Goal: Task Accomplishment & Management: Complete application form

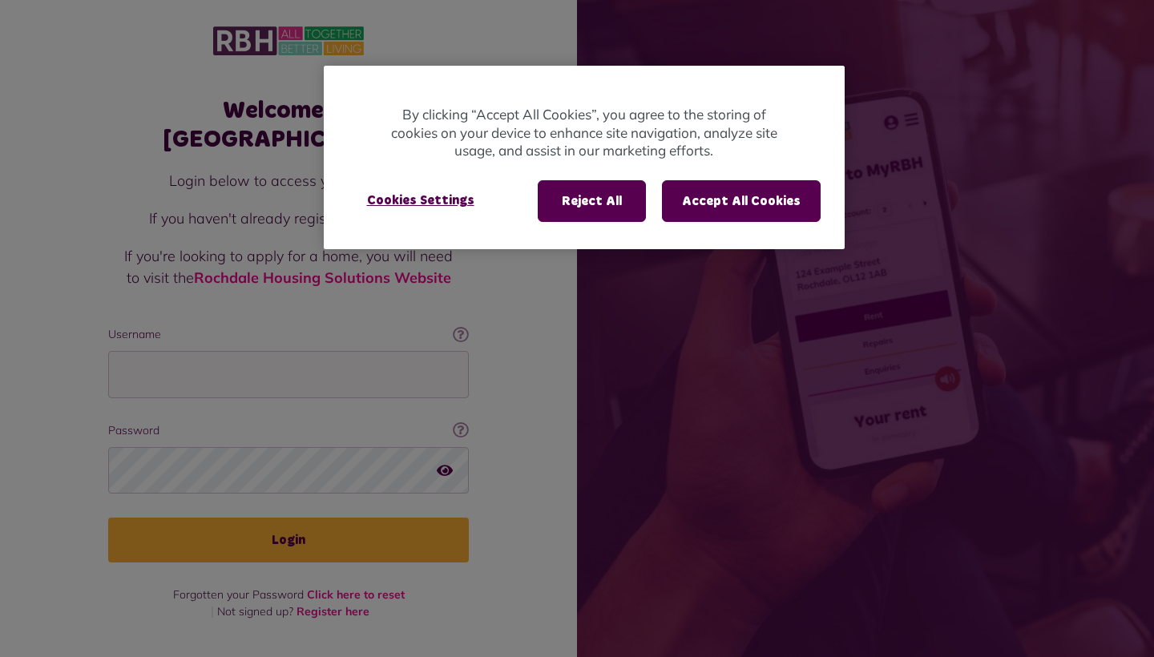
click at [232, 392] on div at bounding box center [577, 328] width 1154 height 657
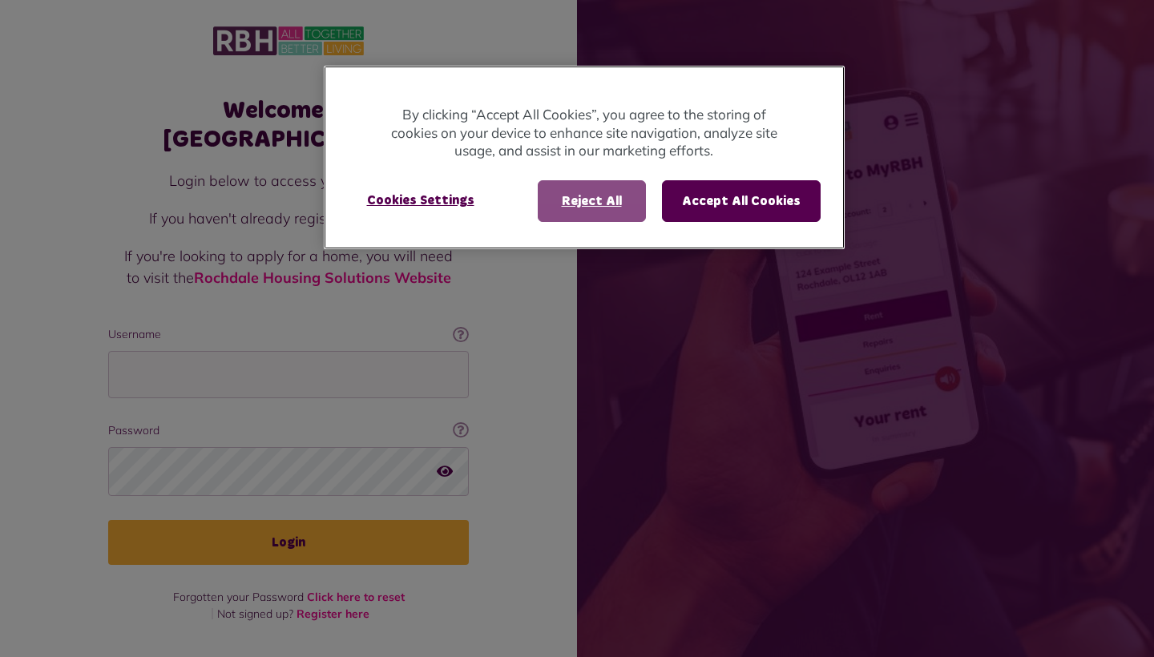
click at [624, 199] on button "Reject All" at bounding box center [592, 201] width 108 height 42
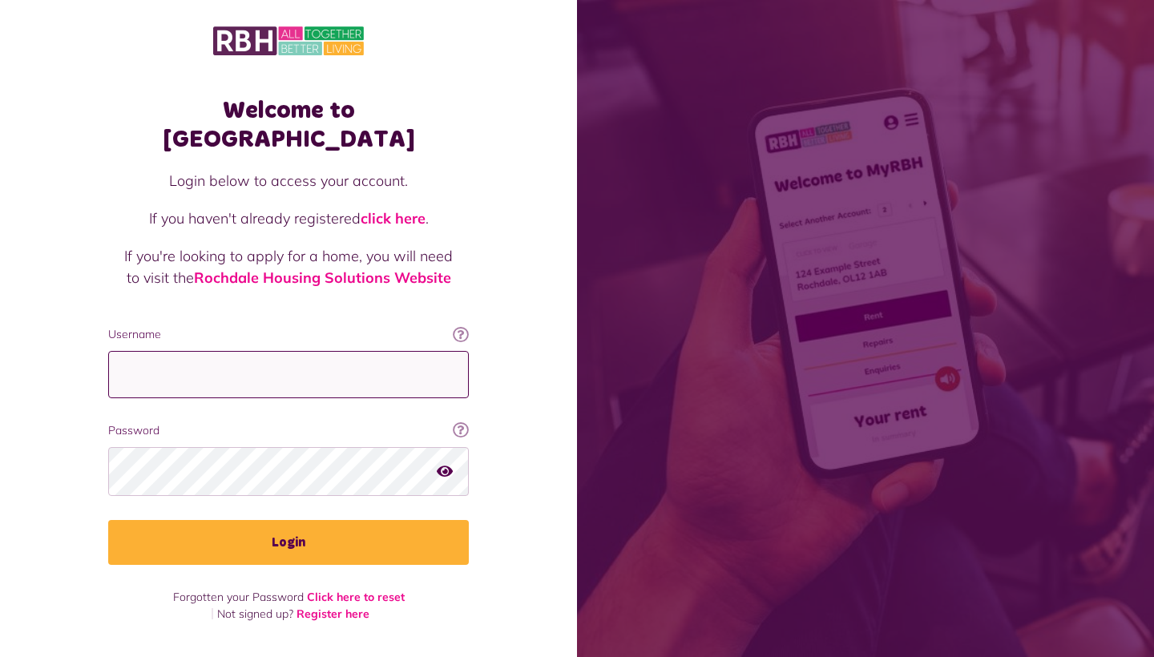
click at [252, 351] on input "Username" at bounding box center [288, 374] width 361 height 47
type input "**********"
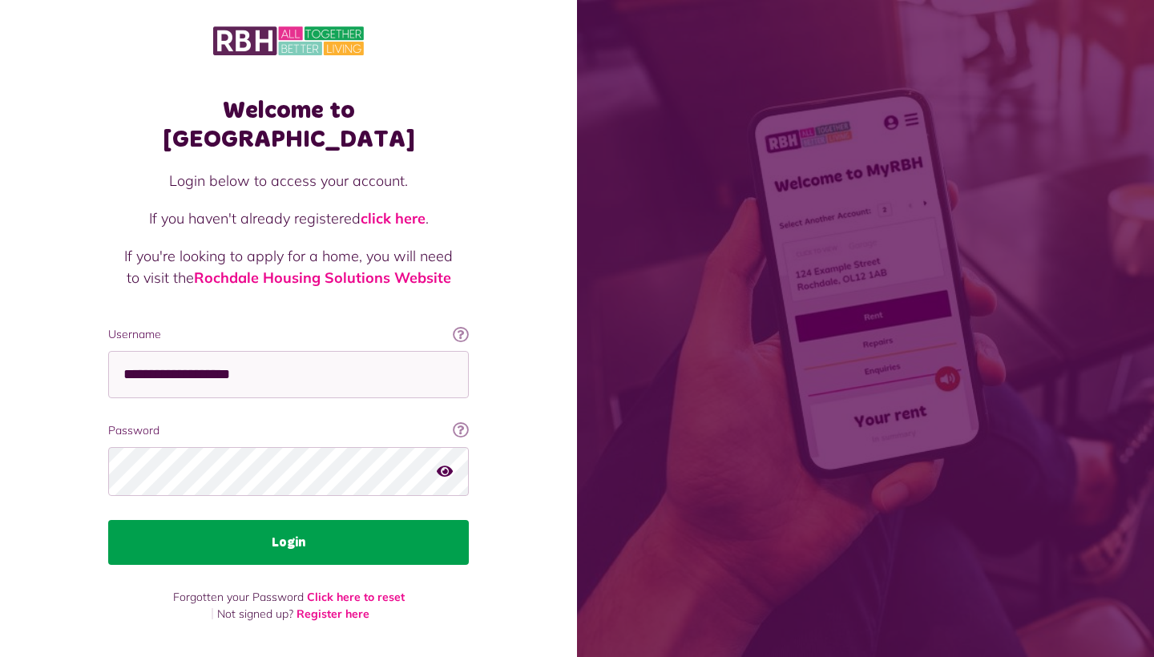
click at [271, 520] on button "Login" at bounding box center [288, 542] width 361 height 45
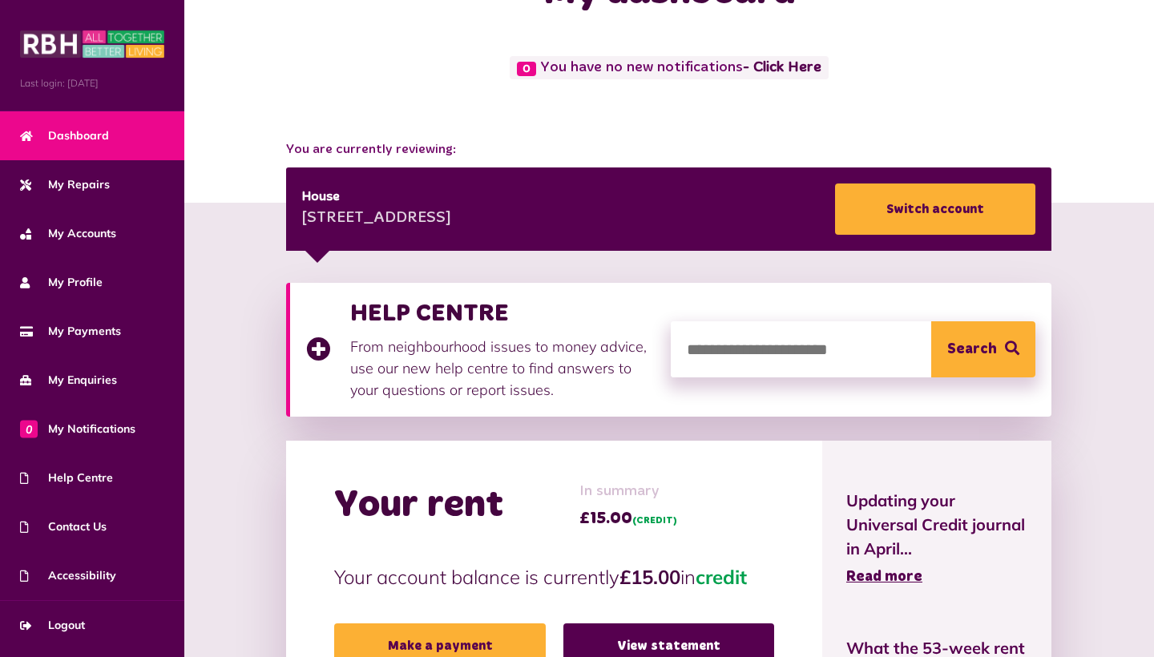
scroll to position [64, 0]
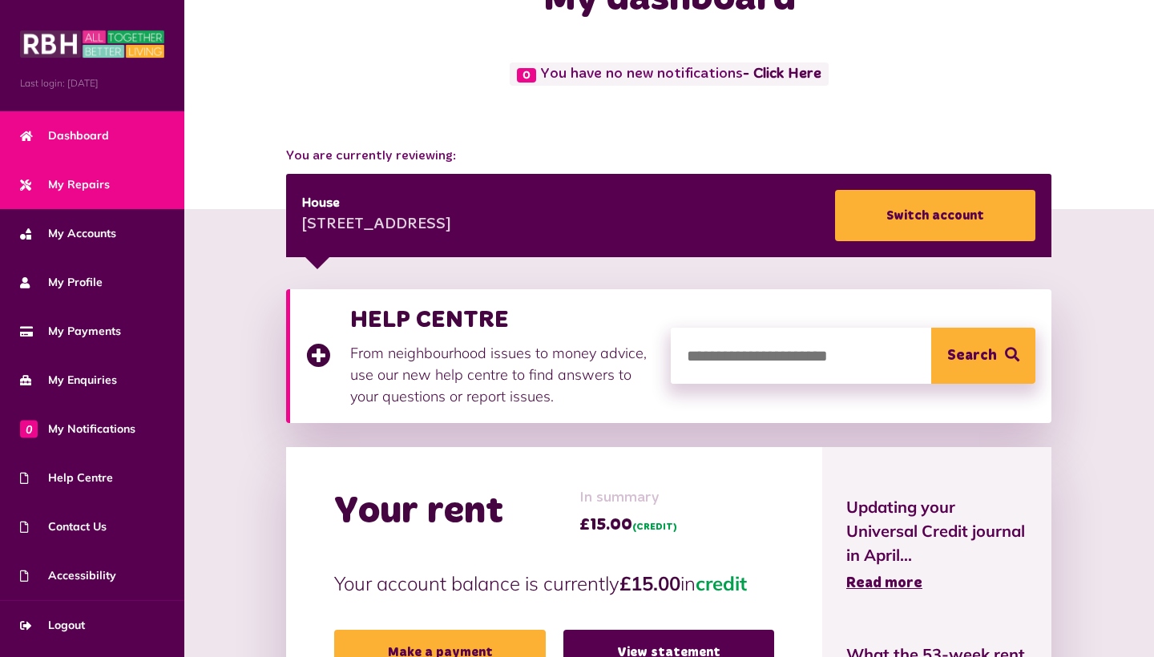
click at [89, 186] on span "My Repairs" at bounding box center [65, 184] width 90 height 17
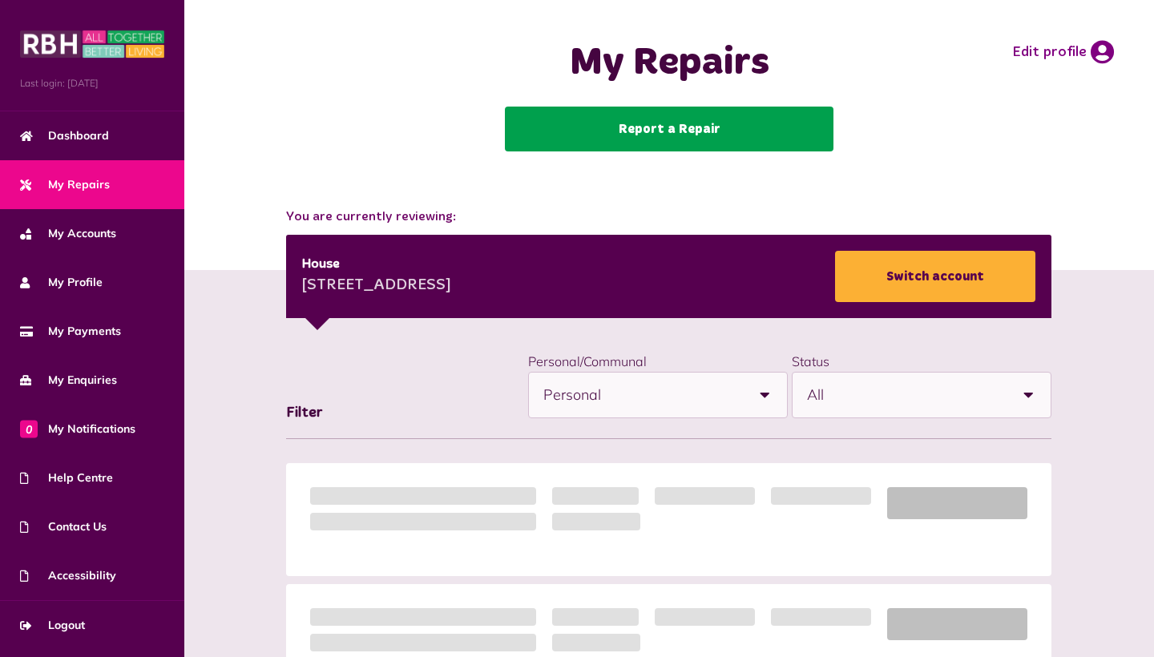
click at [704, 125] on link "Report a Repair" at bounding box center [669, 129] width 329 height 45
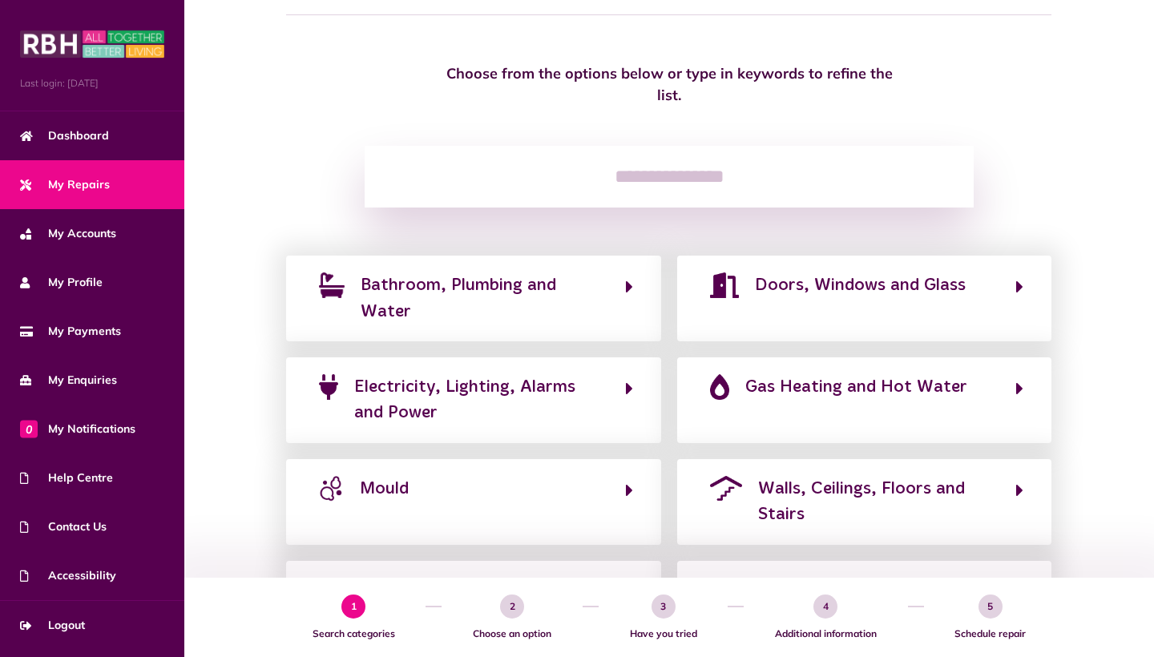
scroll to position [124, 0]
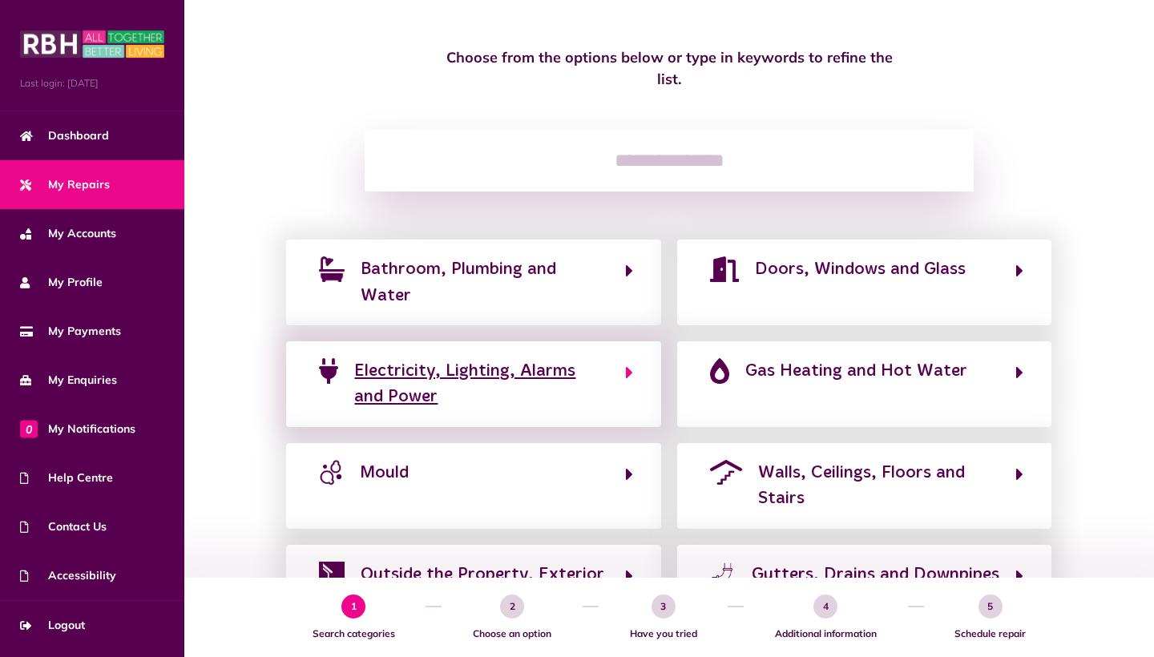
click at [619, 385] on button "Electricity, Lighting, Alarms and Power" at bounding box center [473, 384] width 318 height 54
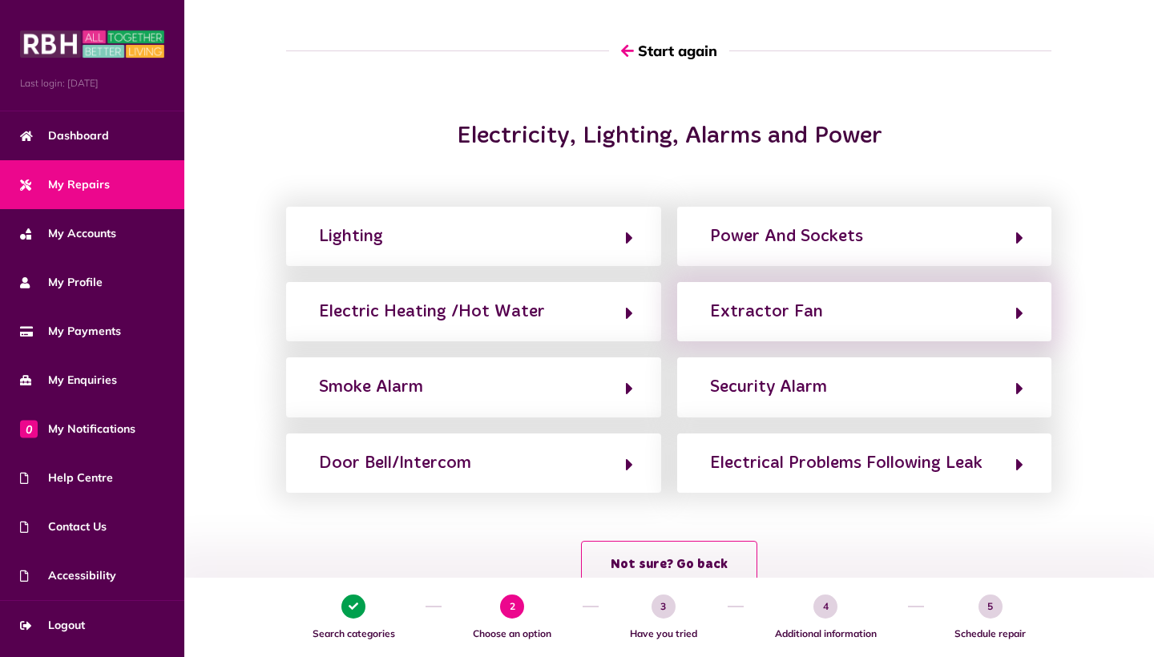
scroll to position [103, 0]
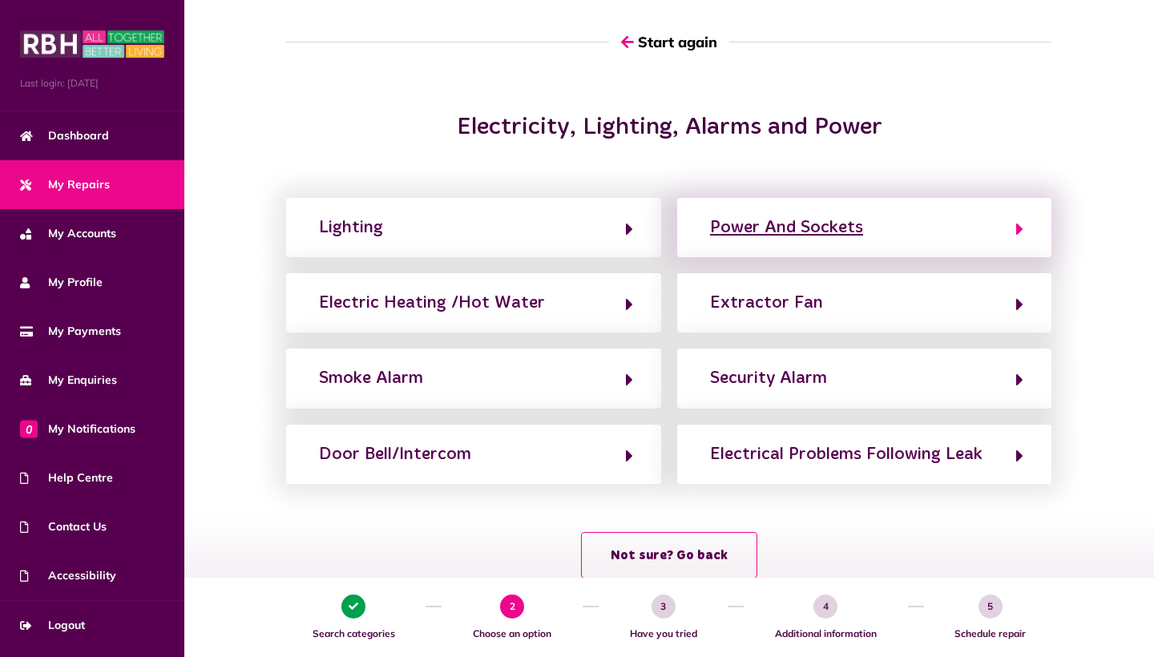
click at [887, 231] on button "Power And Sockets" at bounding box center [864, 227] width 318 height 27
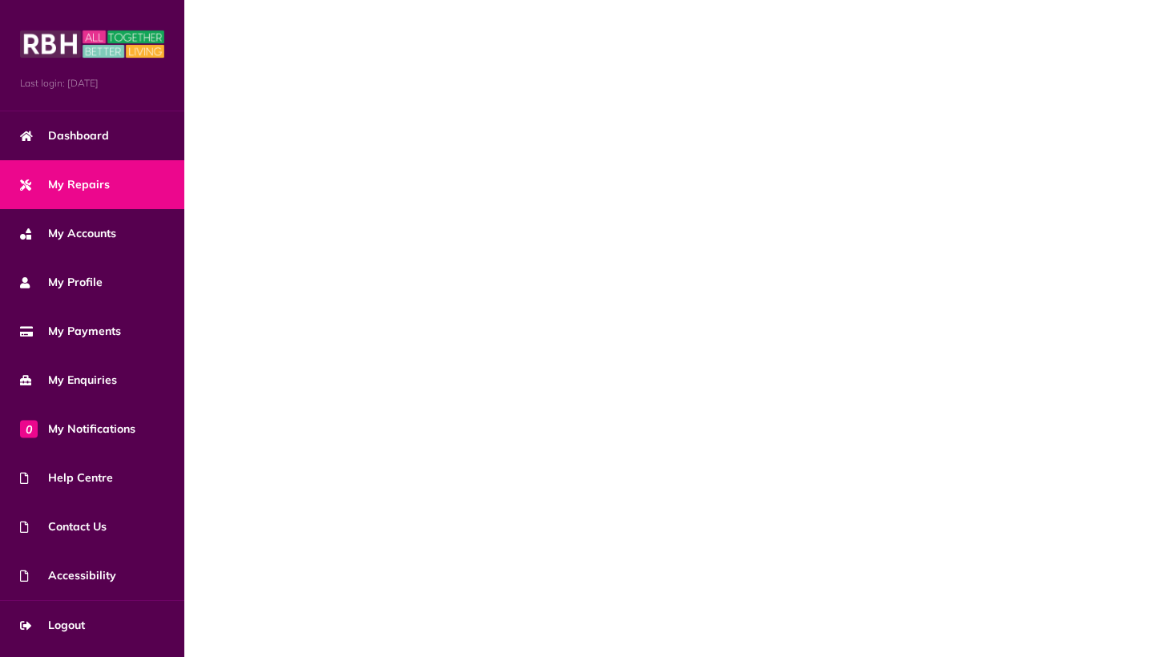
scroll to position [0, 0]
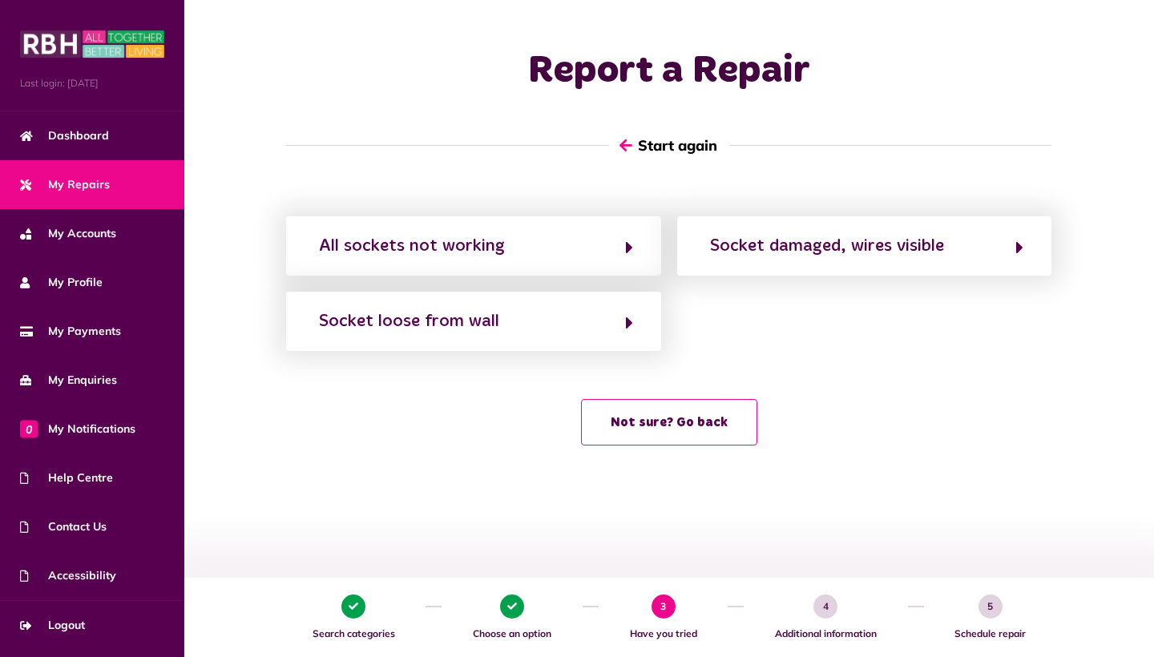
click at [651, 148] on button "Start again" at bounding box center [669, 146] width 120 height 46
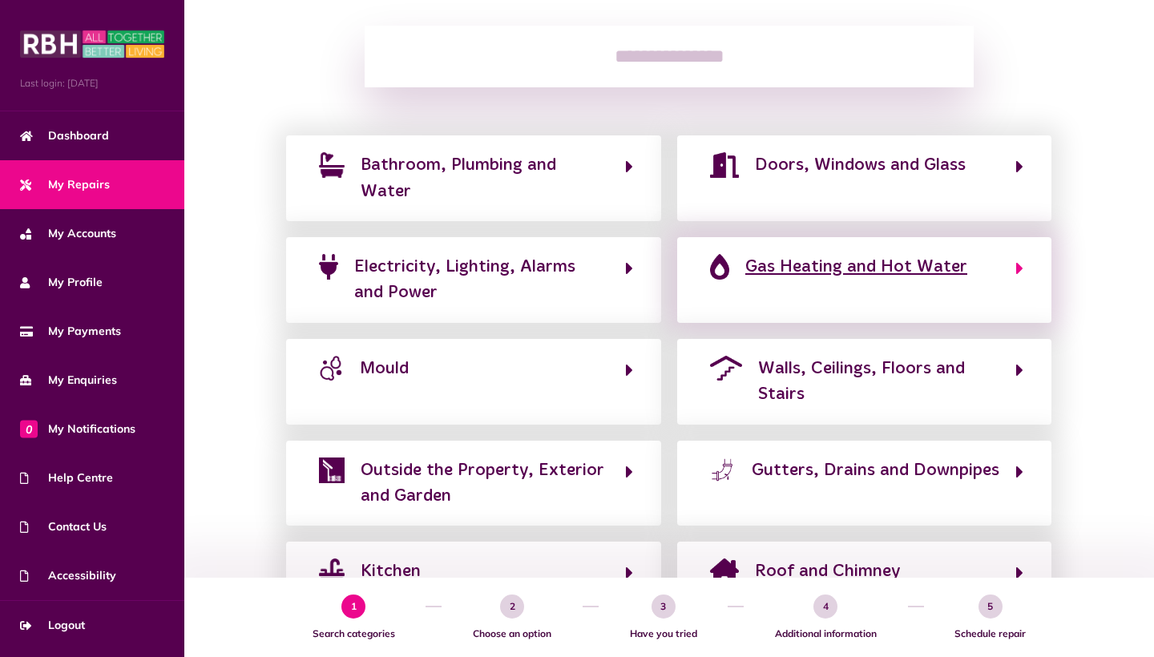
scroll to position [211, 0]
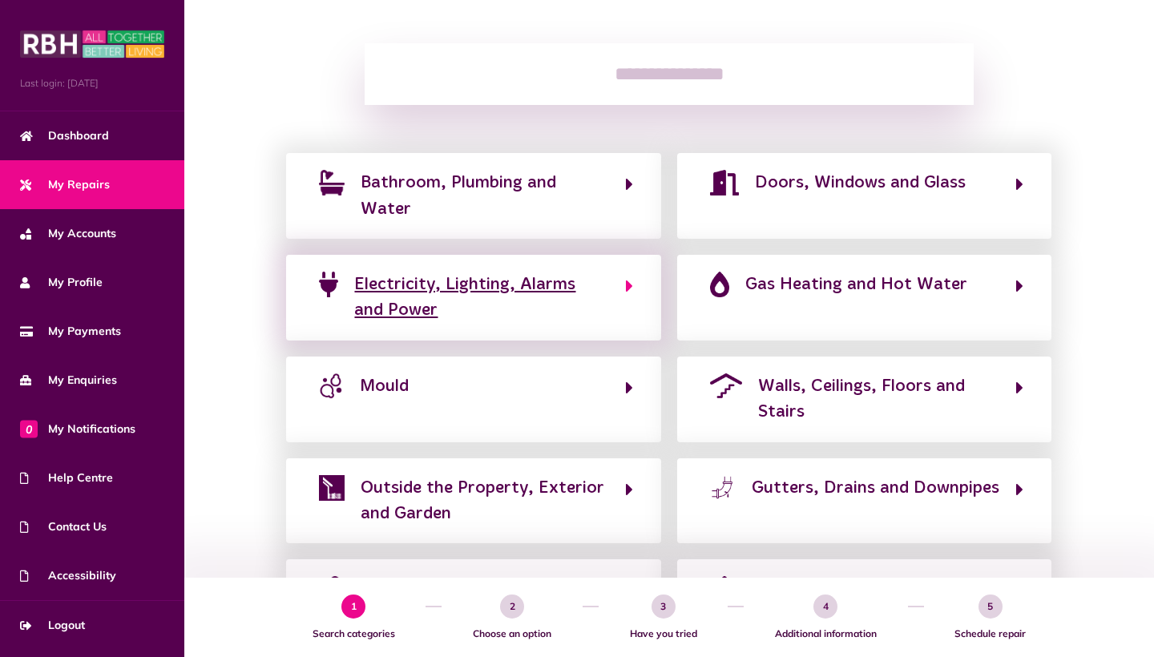
click at [555, 292] on span "Electricity, Lighting, Alarms and Power" at bounding box center [481, 298] width 254 height 52
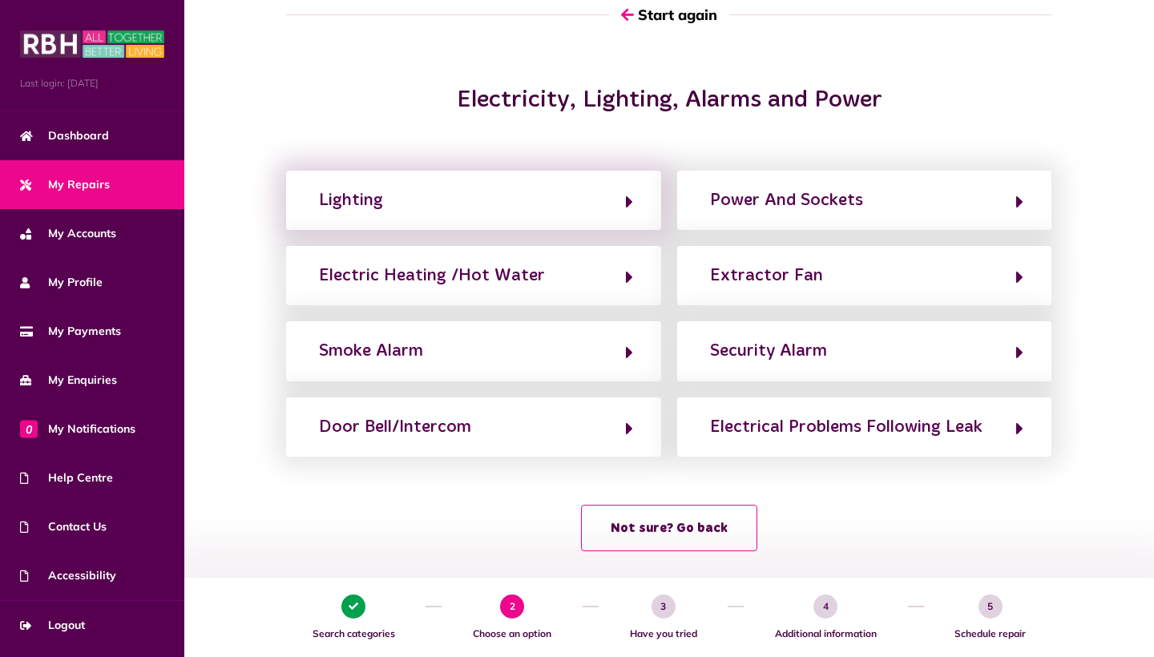
scroll to position [132, 0]
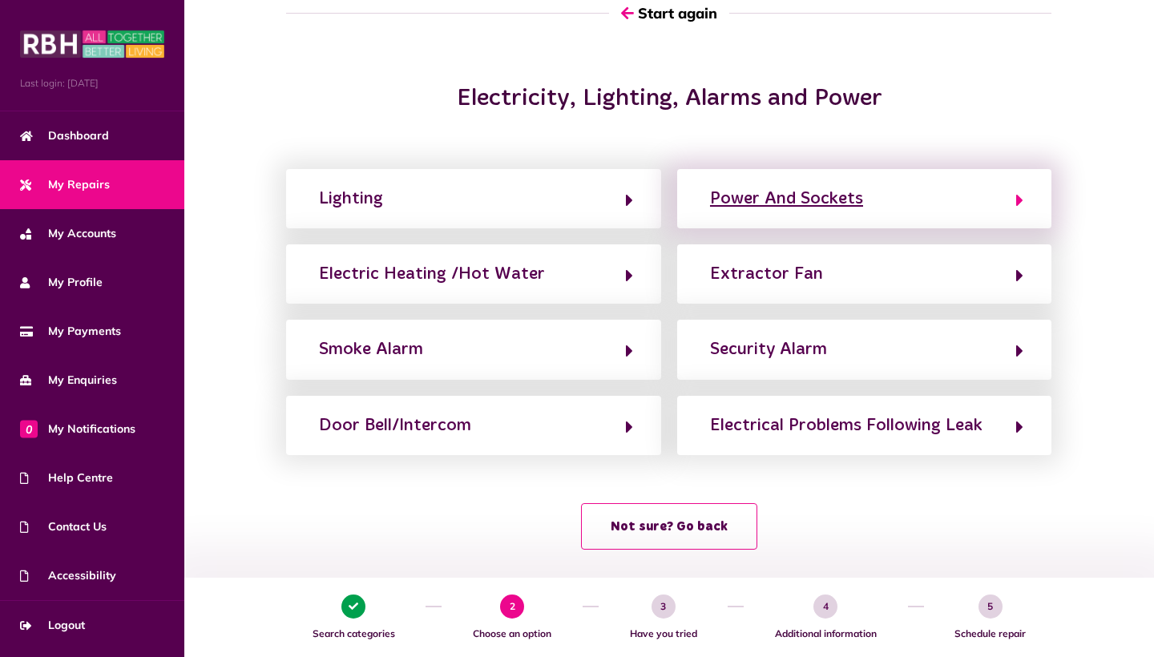
click at [1001, 200] on button "Power And Sockets" at bounding box center [864, 198] width 318 height 27
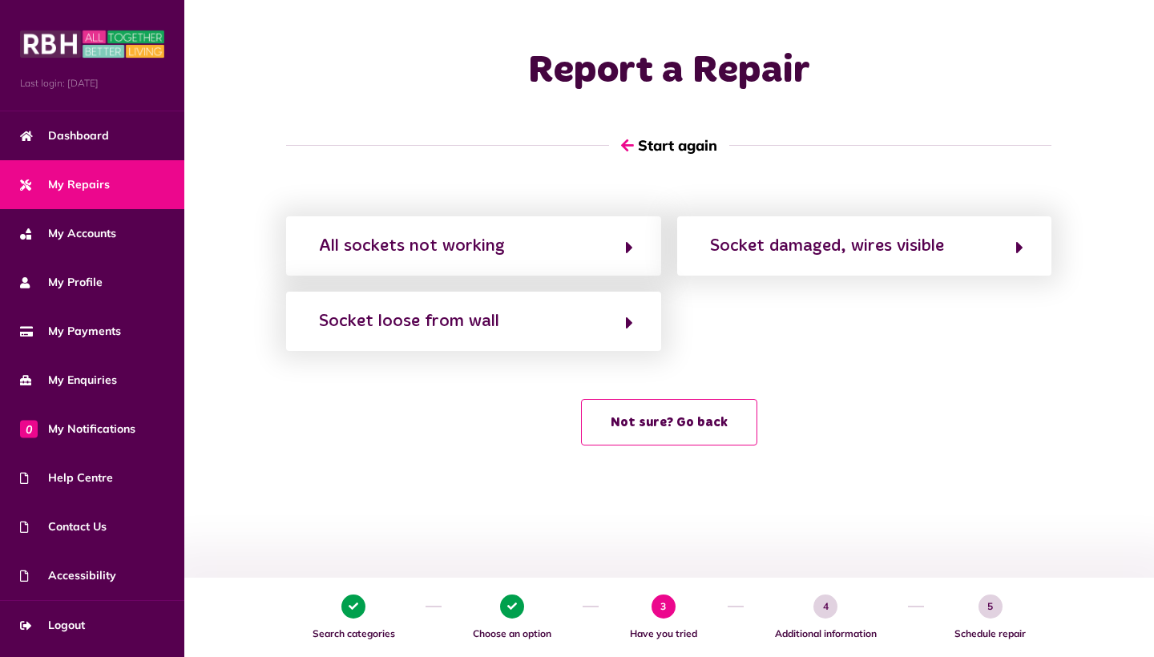
scroll to position [0, 0]
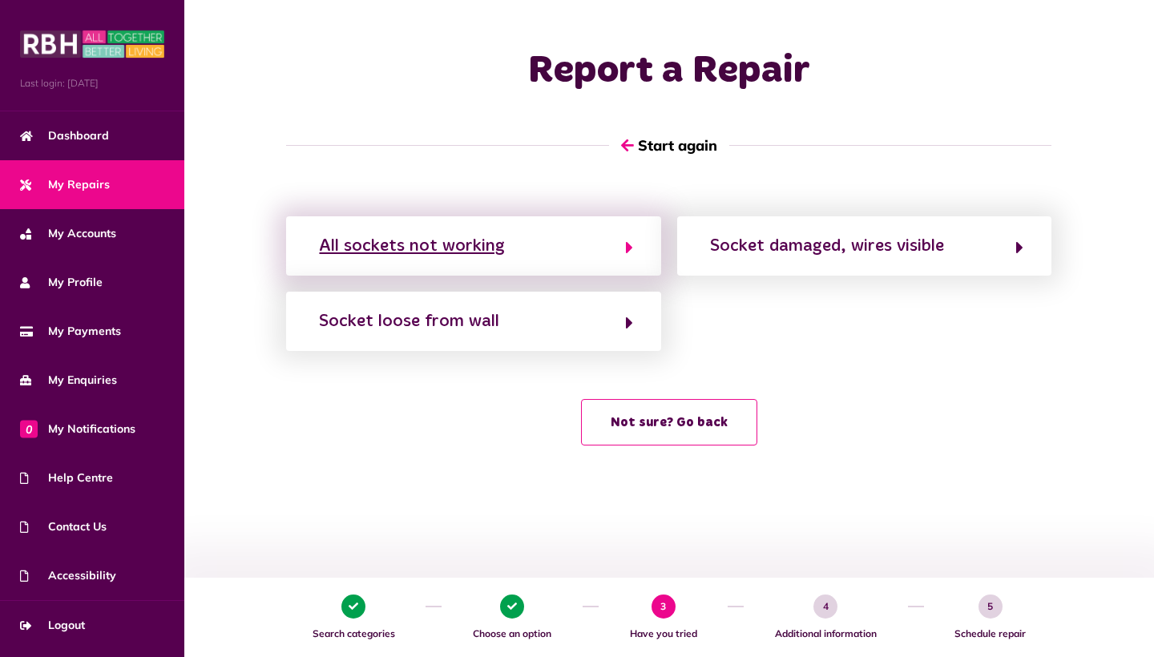
click at [533, 255] on button "All sockets not working" at bounding box center [473, 245] width 318 height 27
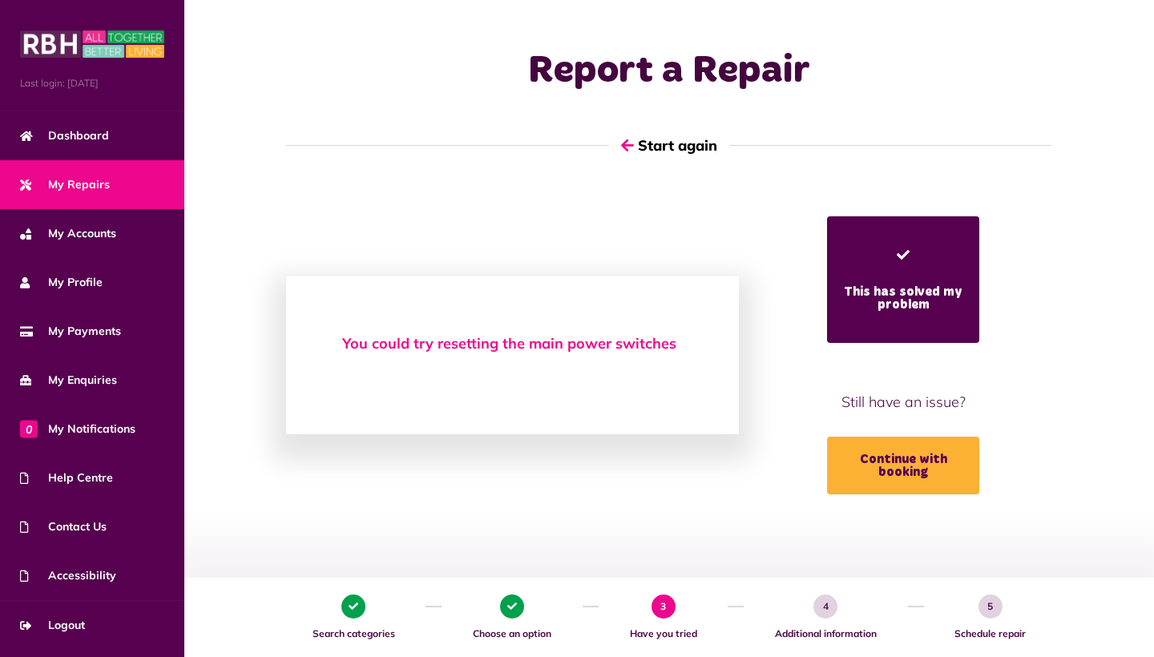
click at [530, 345] on span "You could try resetting the main power switches" at bounding box center [512, 344] width 341 height 22
